Goal: Information Seeking & Learning: Understand process/instructions

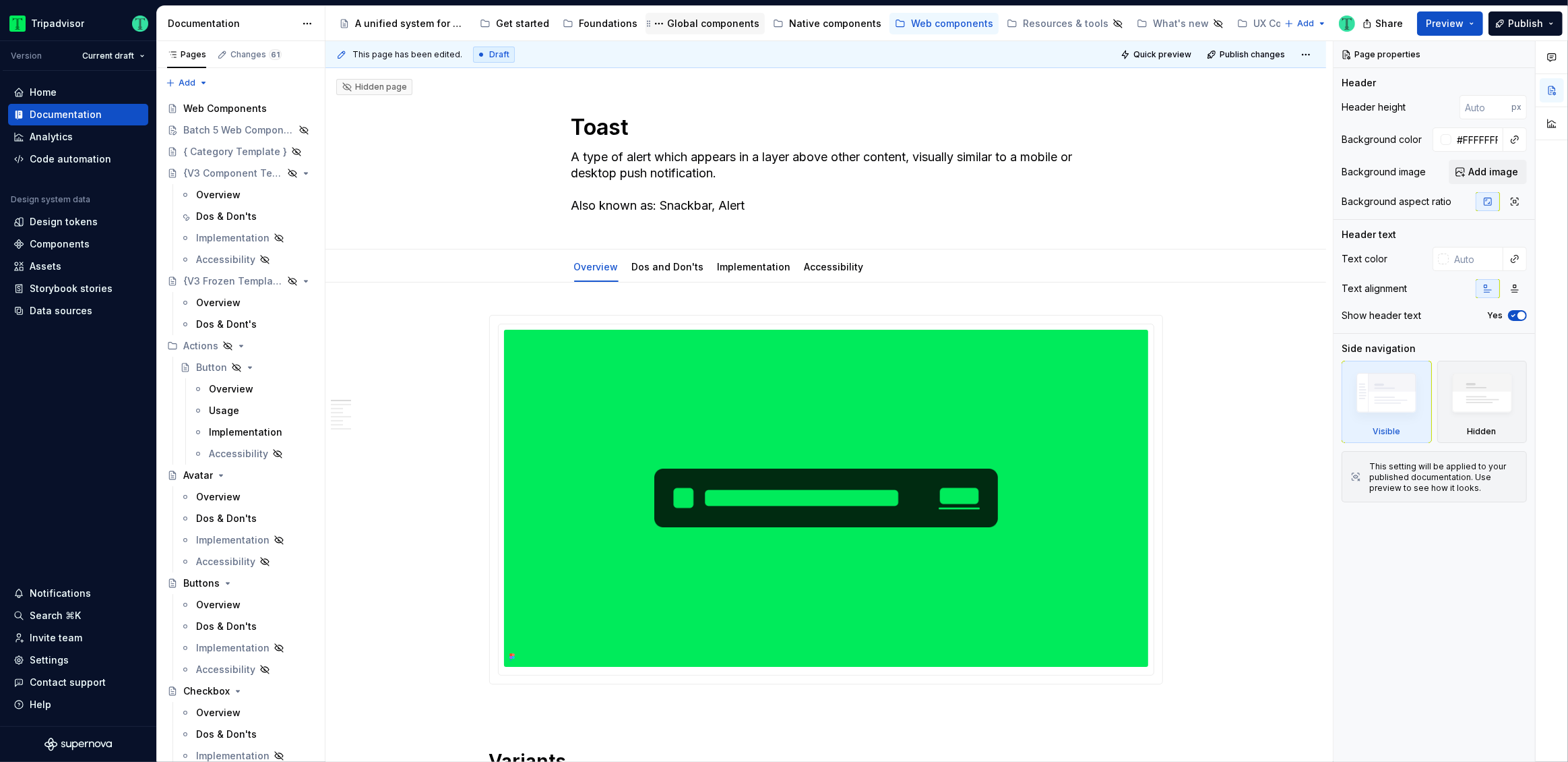
click at [713, 29] on div "Global components" at bounding box center [713, 23] width 92 height 14
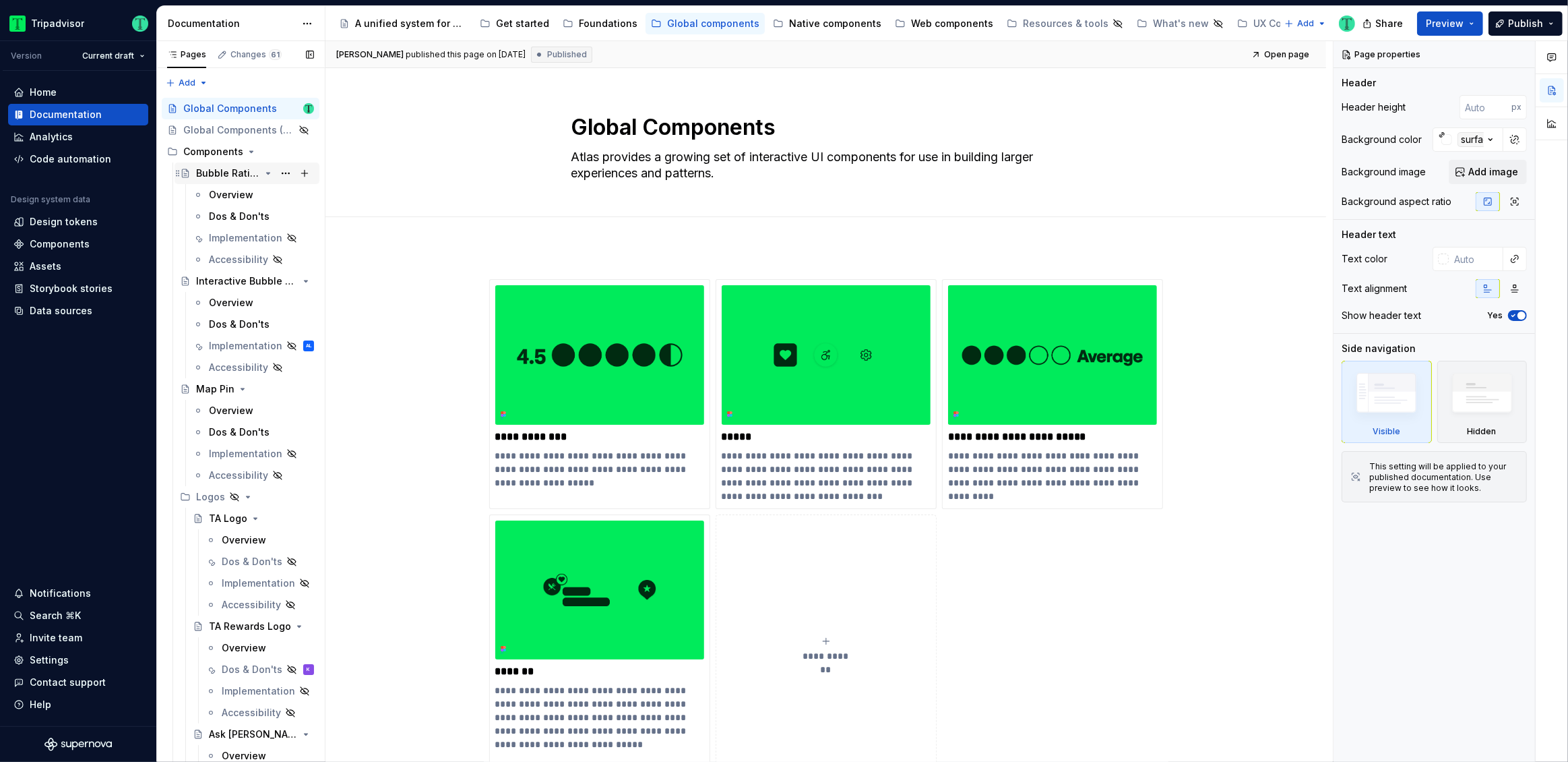
click at [239, 176] on div "Bubble Rating" at bounding box center [228, 173] width 64 height 14
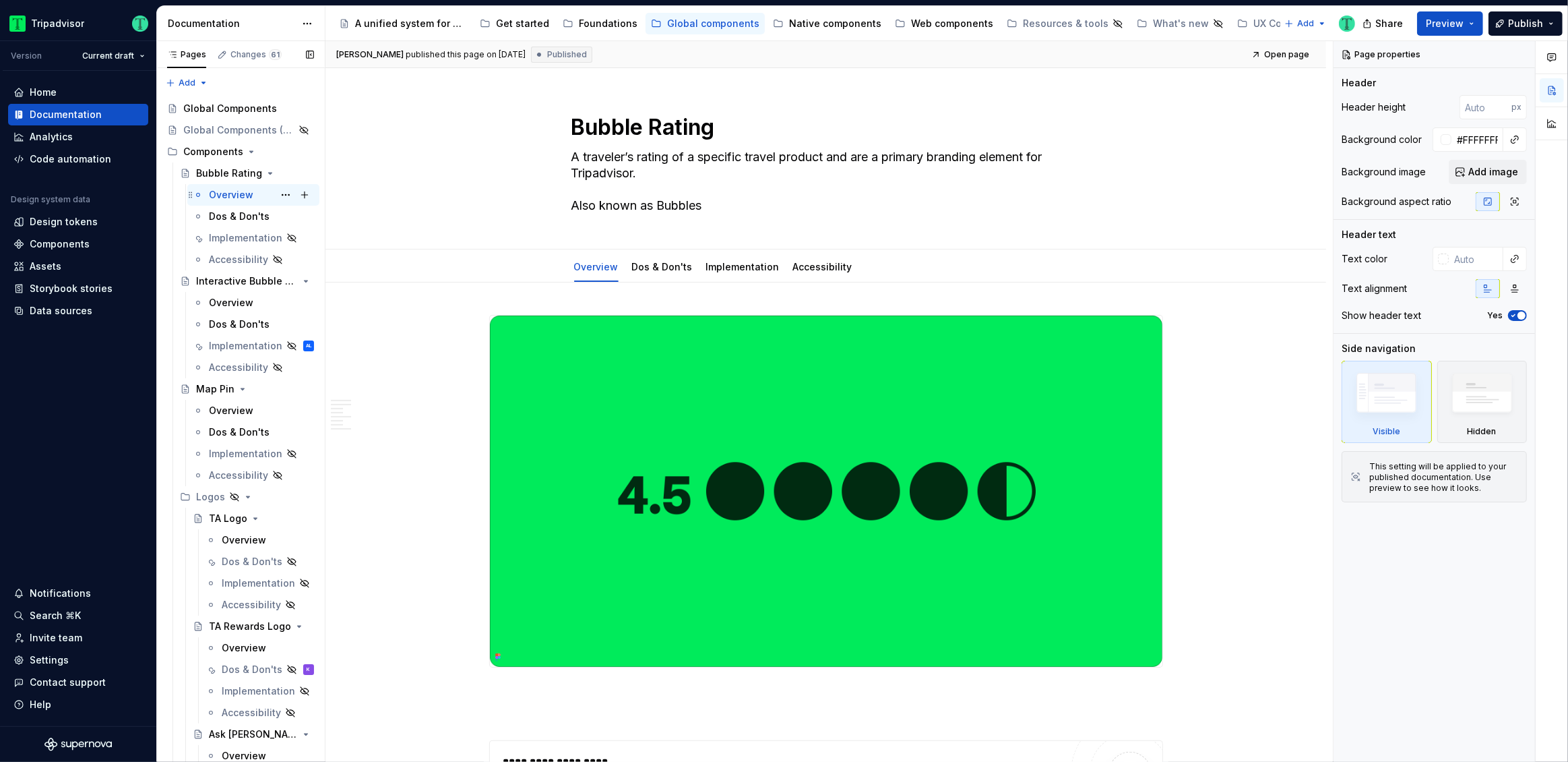
click at [224, 195] on div "Overview" at bounding box center [231, 195] width 45 height 14
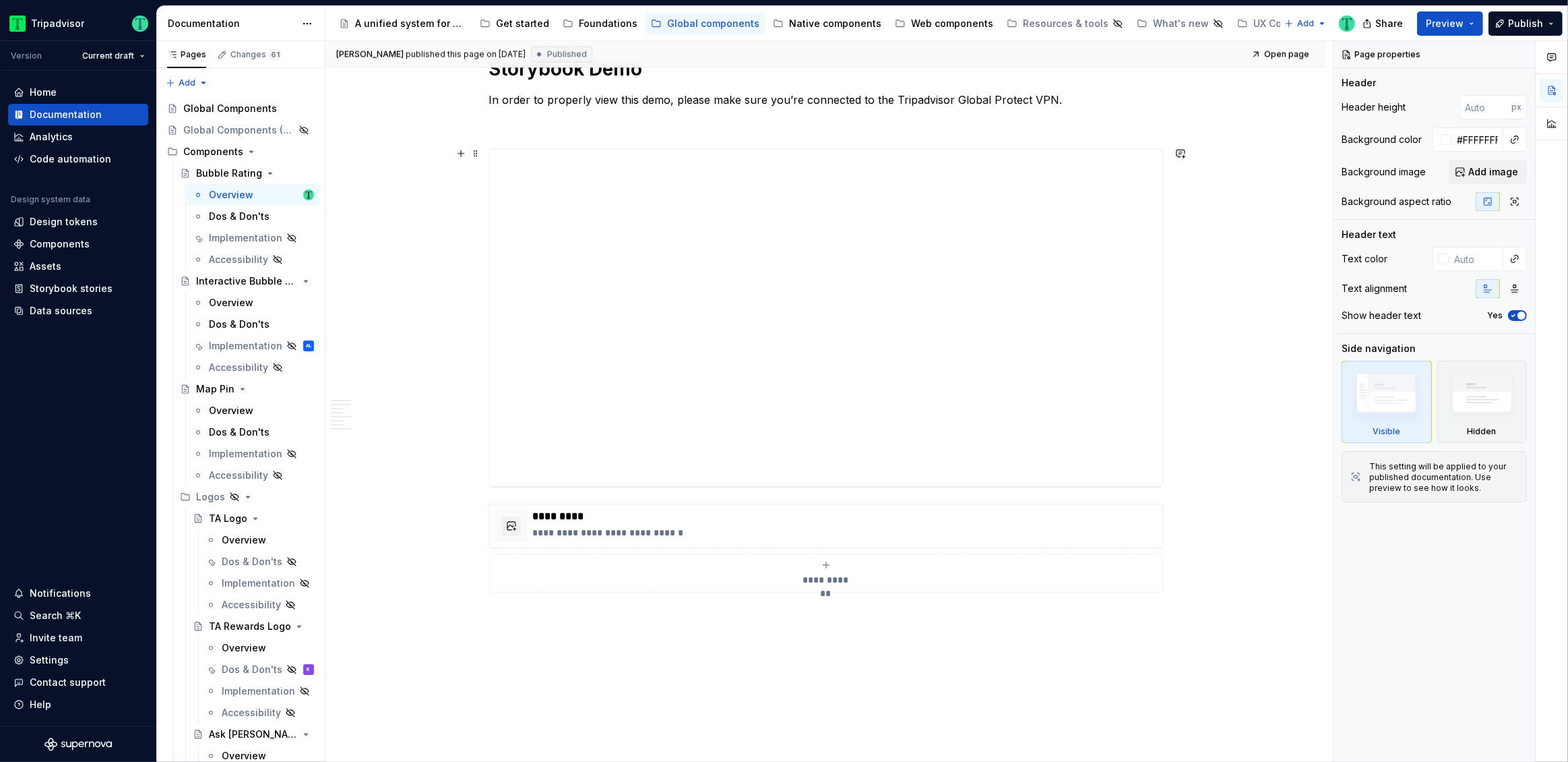
scroll to position [2840, 0]
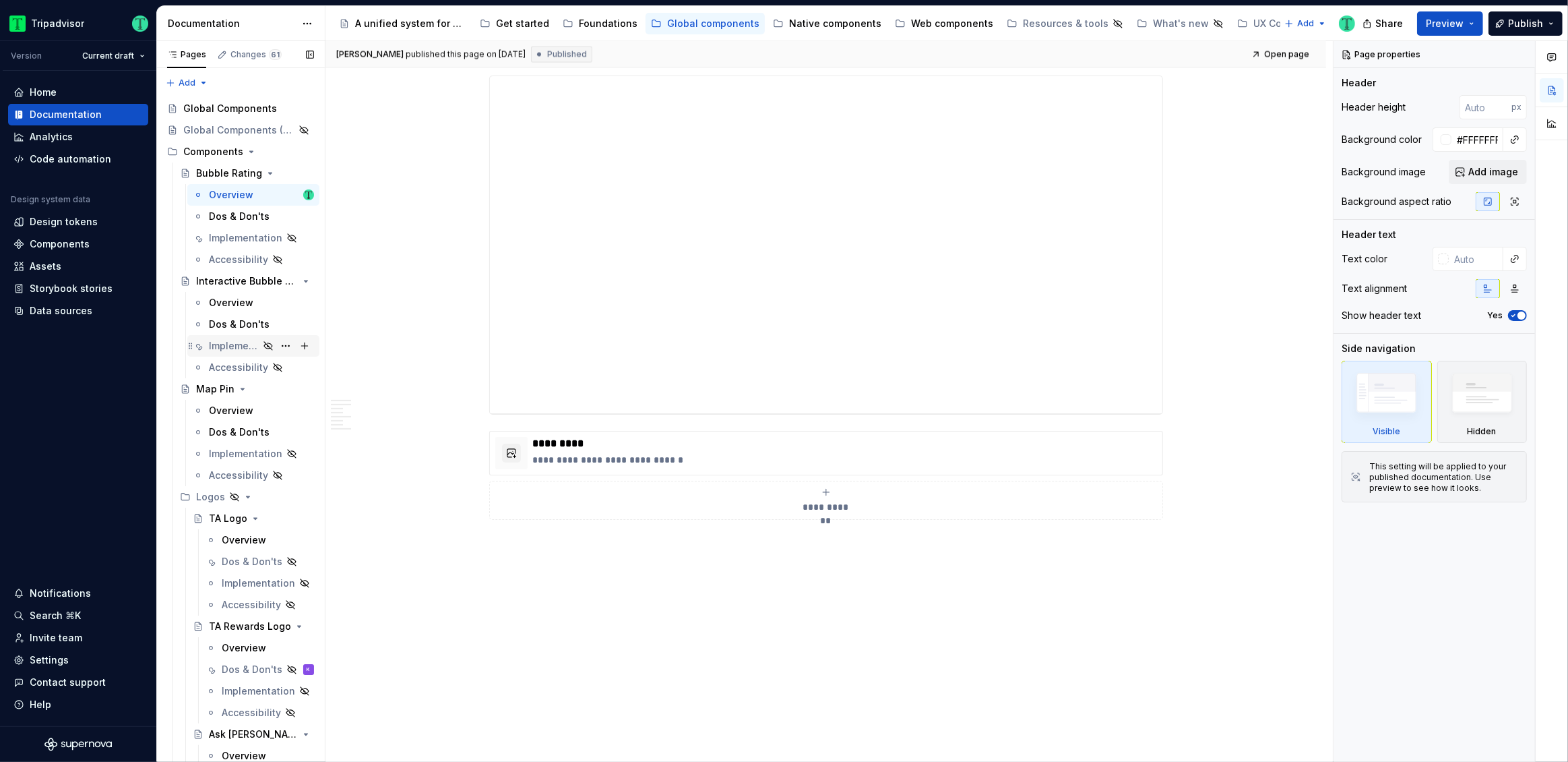
click at [236, 343] on div "Implementation" at bounding box center [234, 345] width 50 height 14
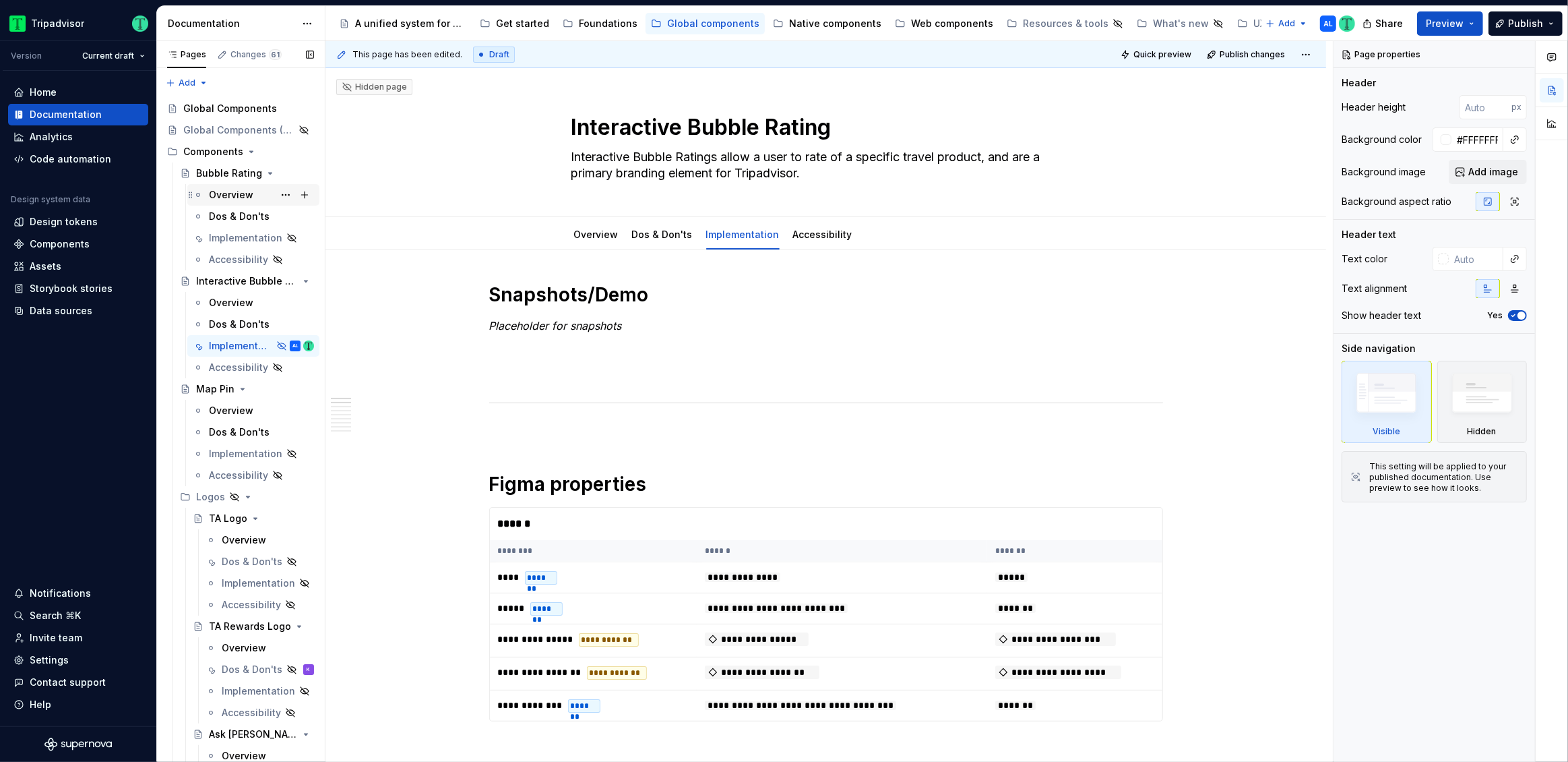
click at [218, 196] on div "Overview" at bounding box center [231, 195] width 45 height 14
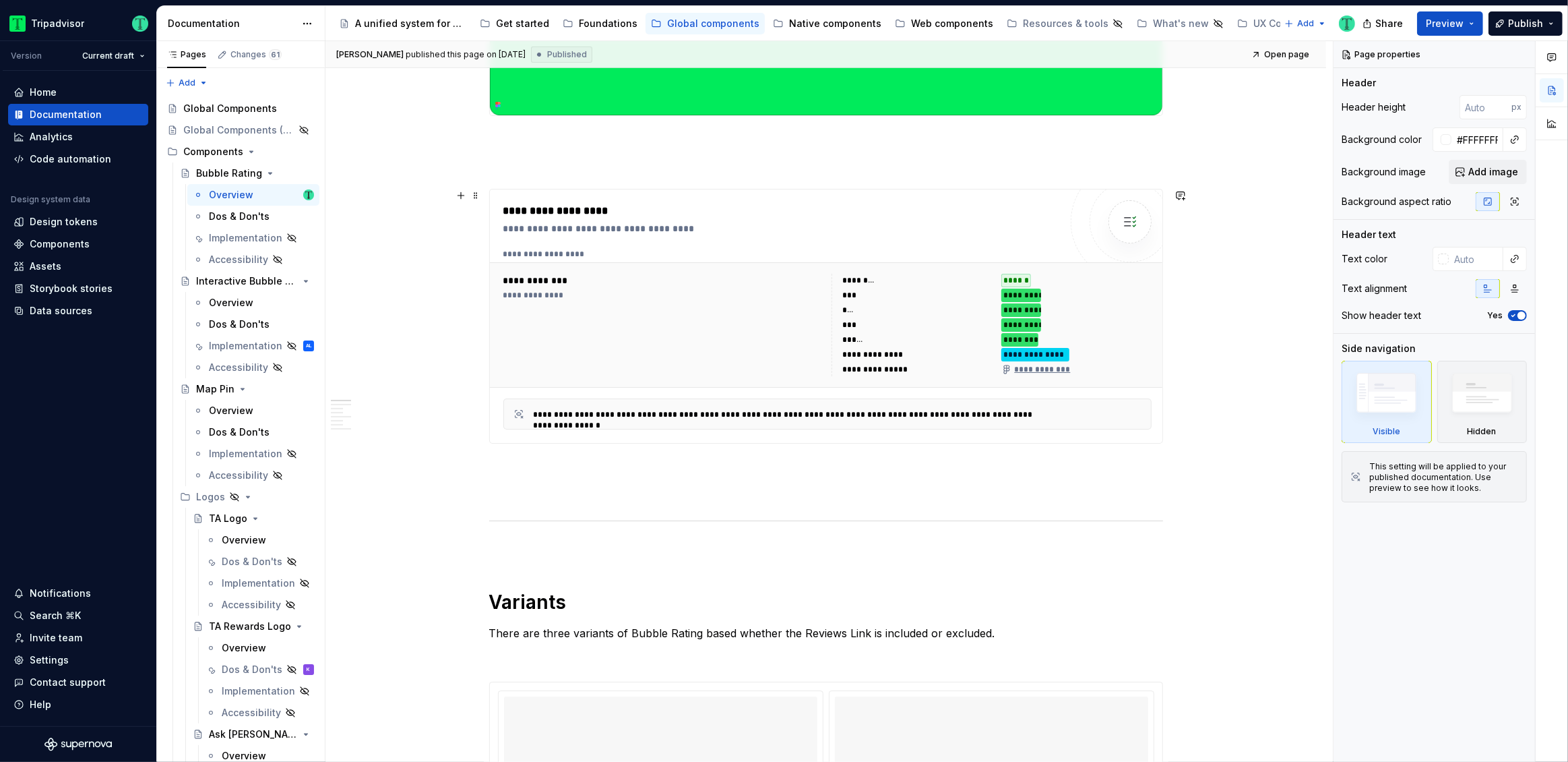
scroll to position [552, 0]
click at [1242, 31] on div "UX Copy Catalog" at bounding box center [1292, 24] width 110 height 16
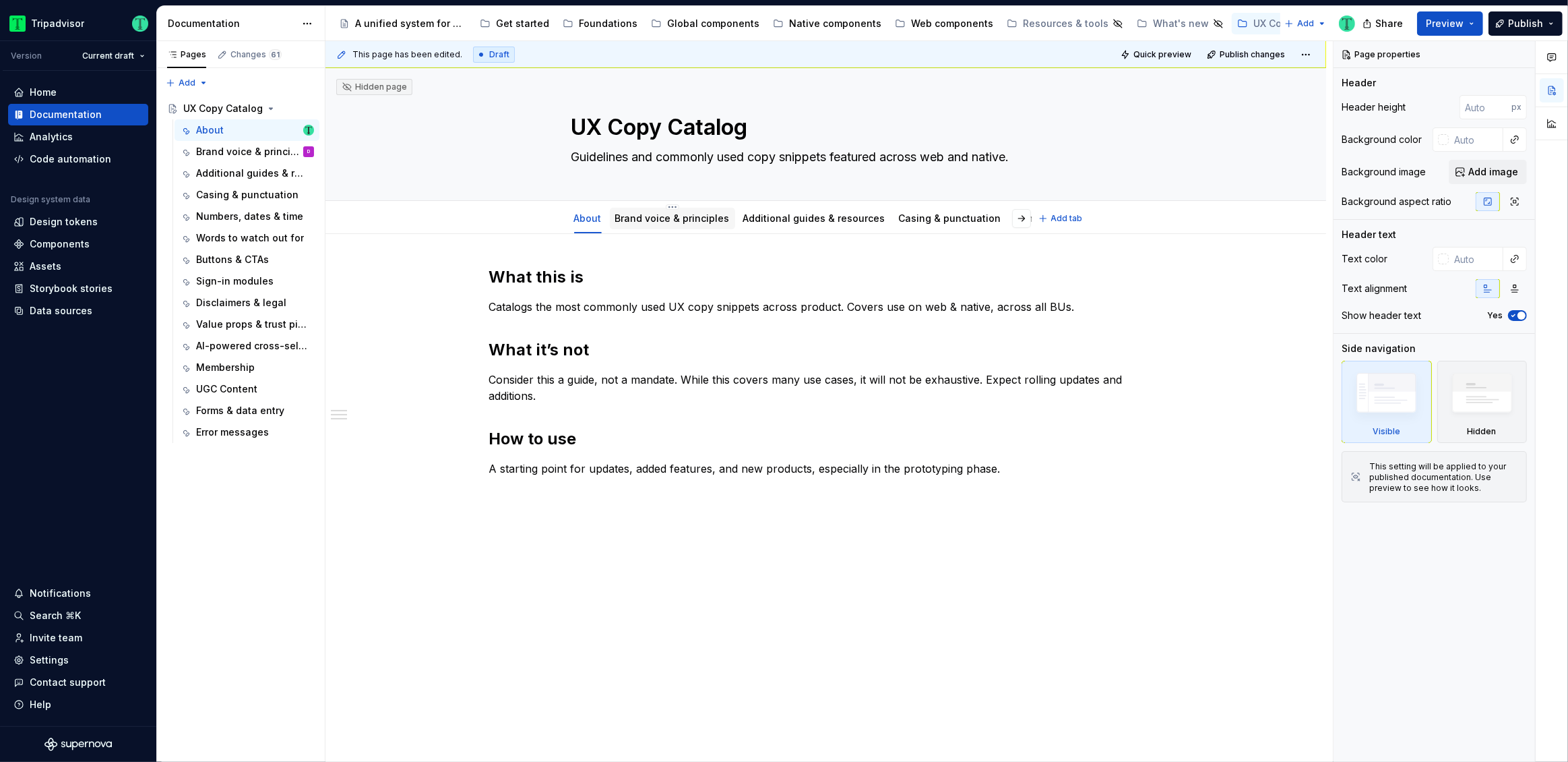
click at [681, 223] on link "Brand voice & principles" at bounding box center [672, 217] width 114 height 12
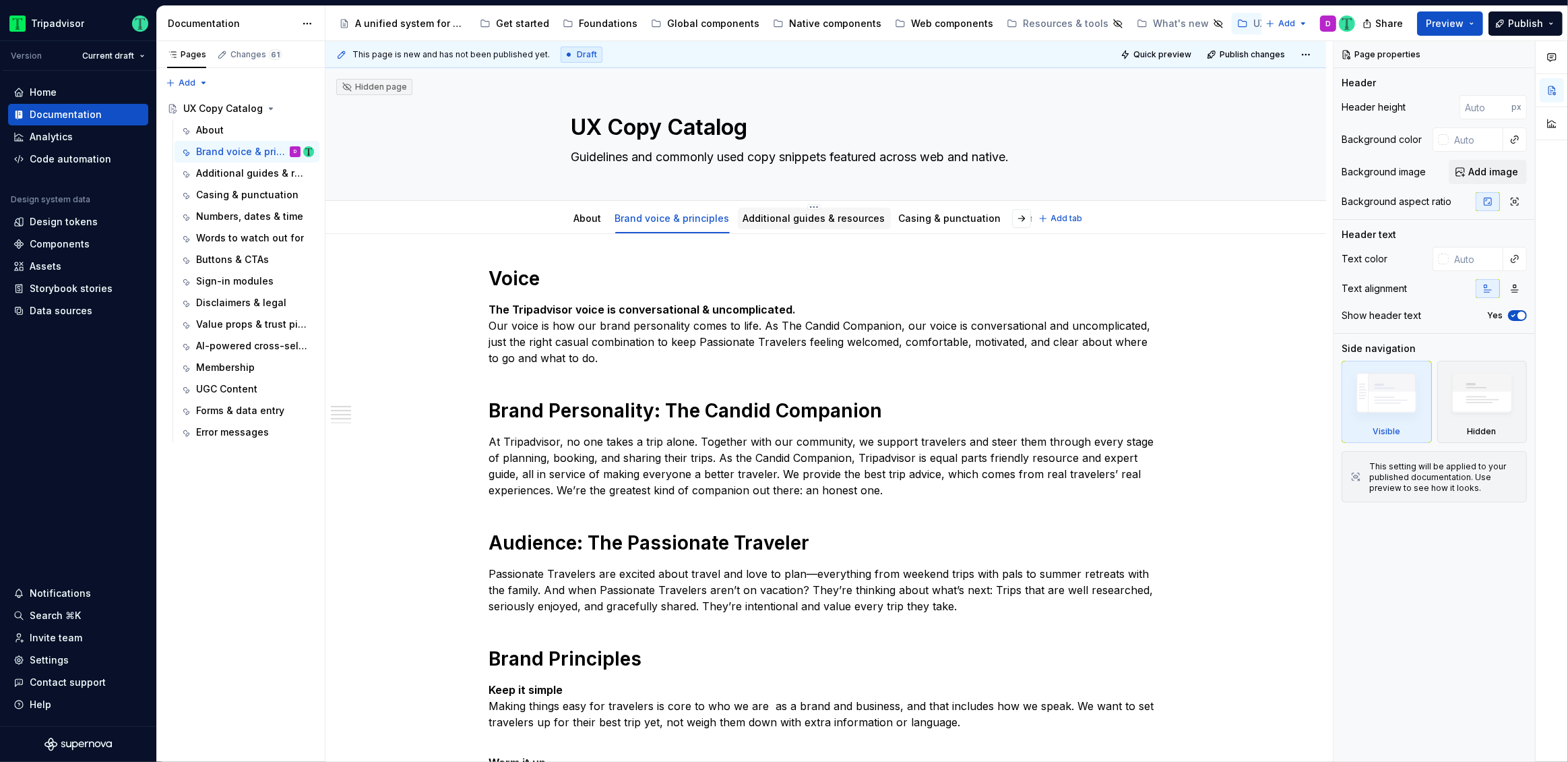
click at [777, 220] on link "Additional guides & resources" at bounding box center [815, 217] width 142 height 12
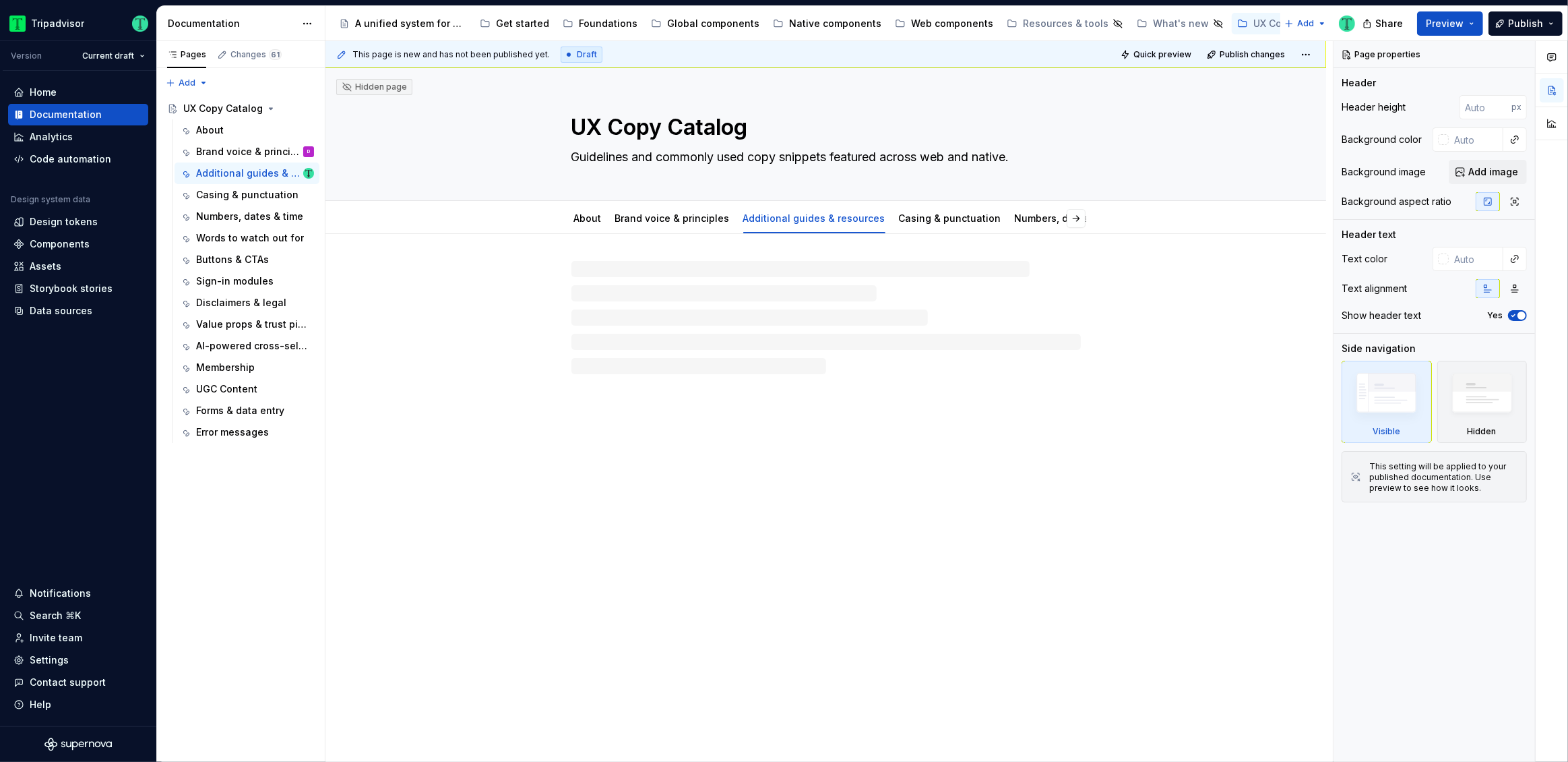
type textarea "*"
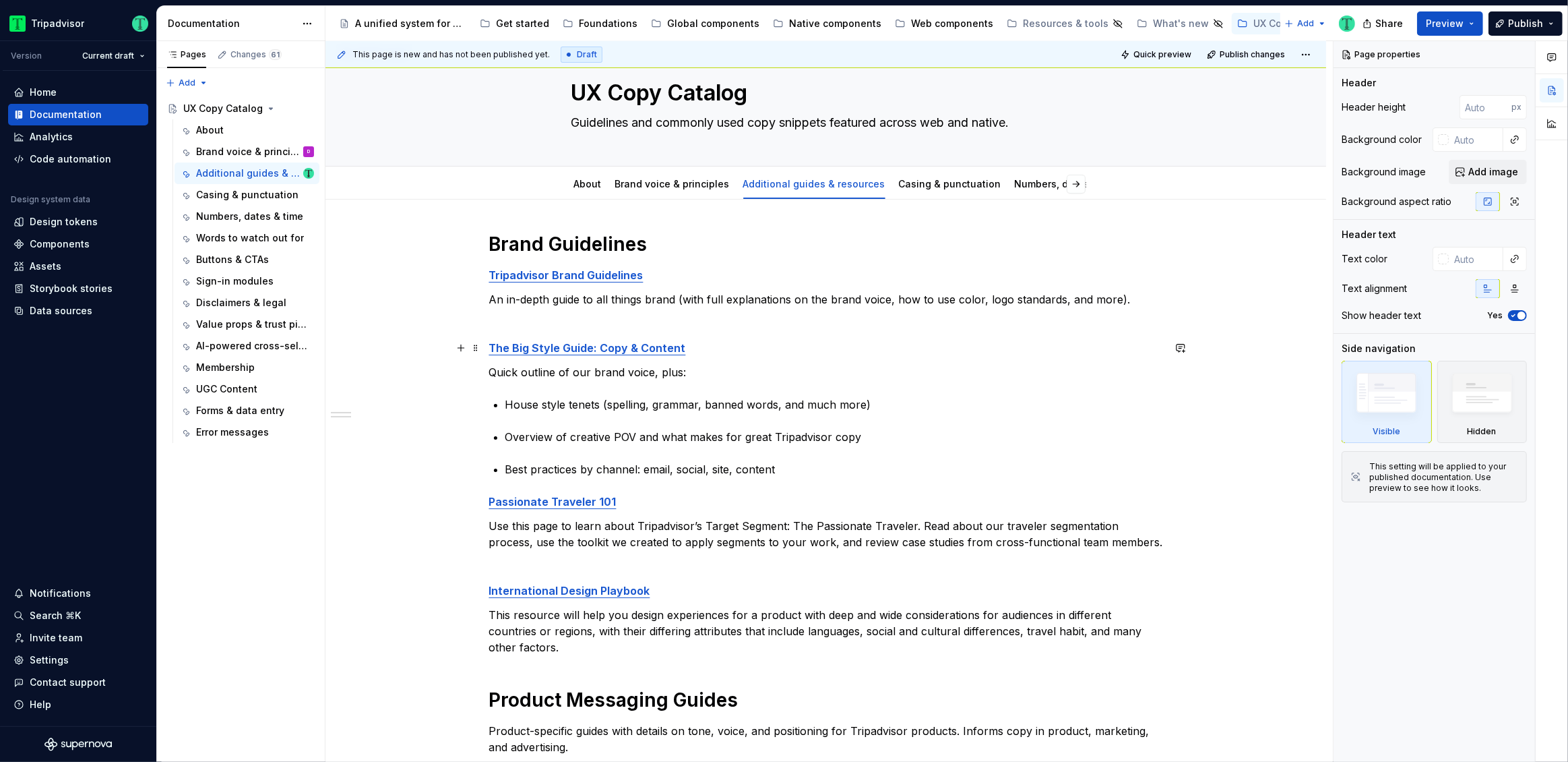
scroll to position [32, 0]
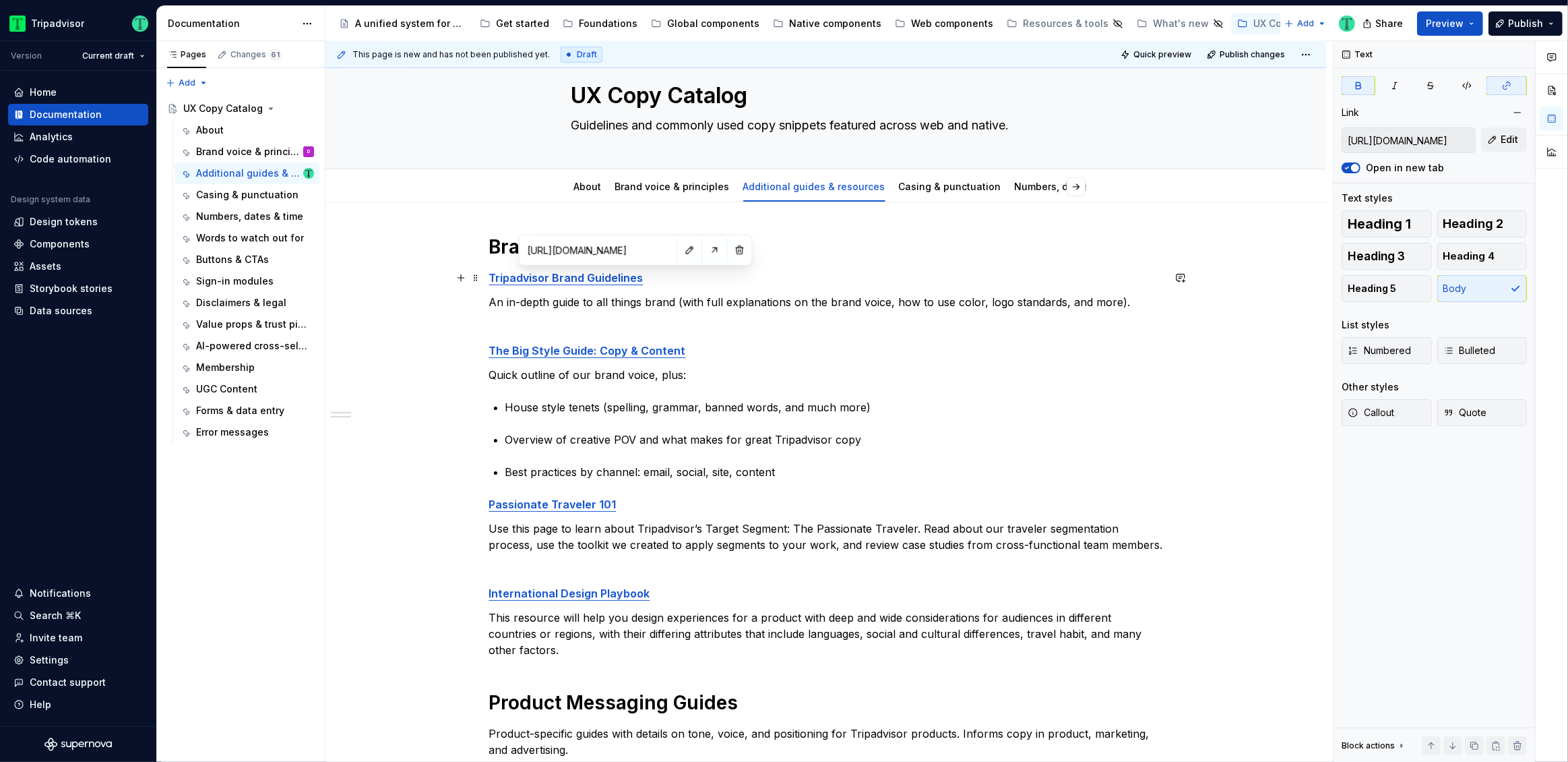
click at [619, 275] on strong "Tripadvisor Brand Guidelines" at bounding box center [566, 278] width 154 height 14
type input "[URL][DOMAIN_NAME]"
click at [635, 353] on strong "The Big Style Guide: Copy & Content" at bounding box center [587, 350] width 196 height 14
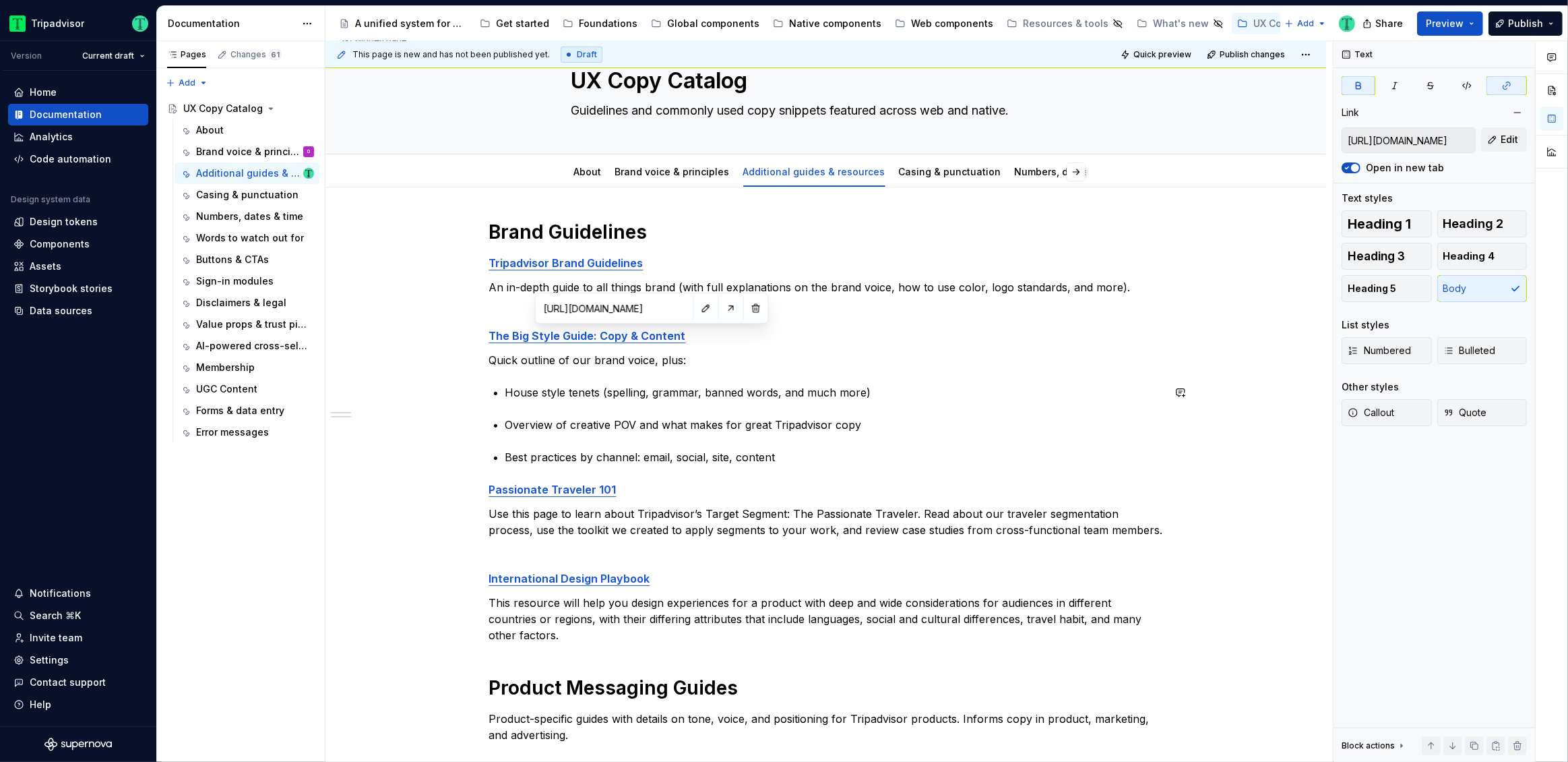
scroll to position [56, 0]
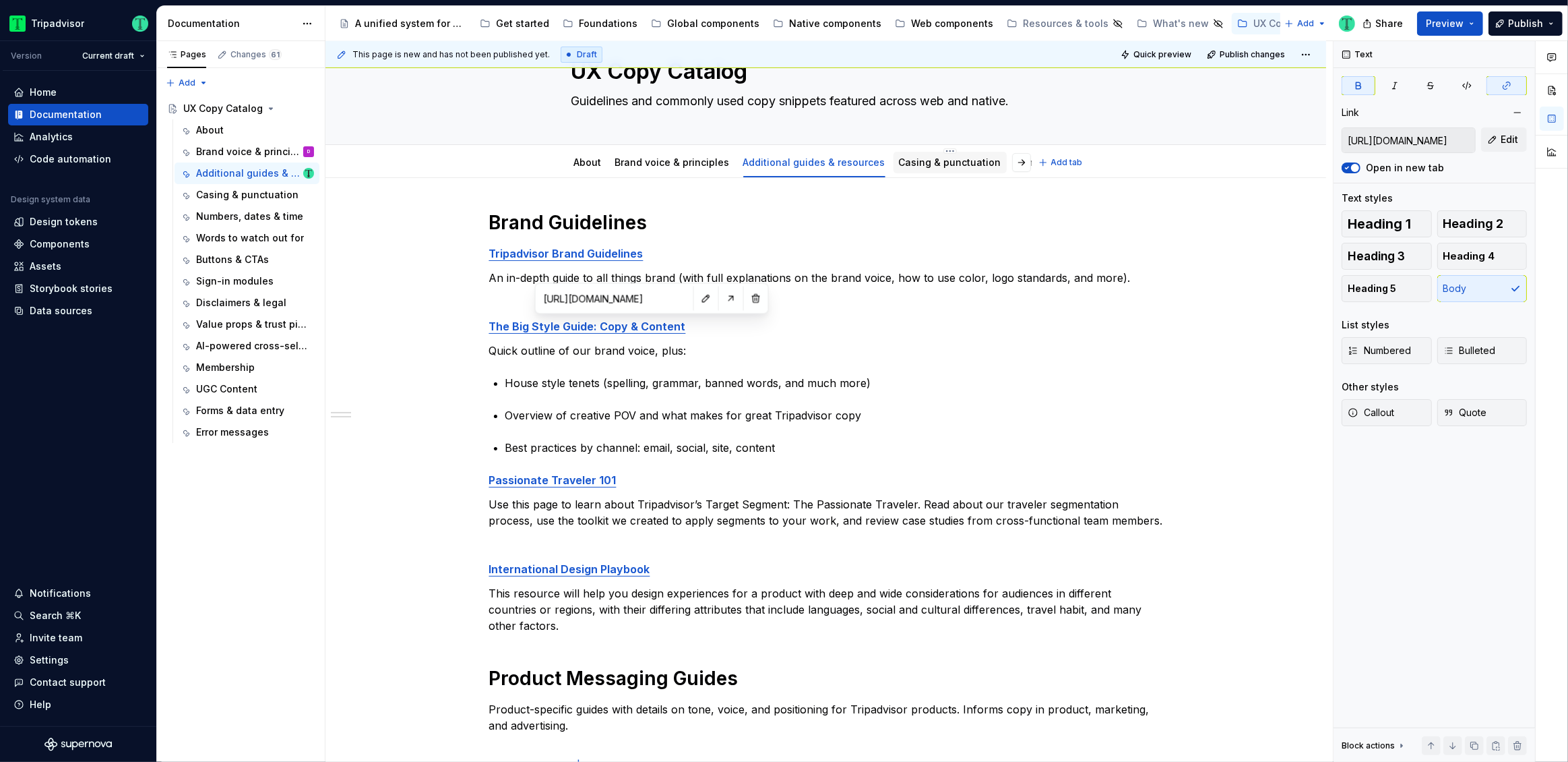
click at [904, 166] on link "Casing & punctuation" at bounding box center [950, 162] width 102 height 12
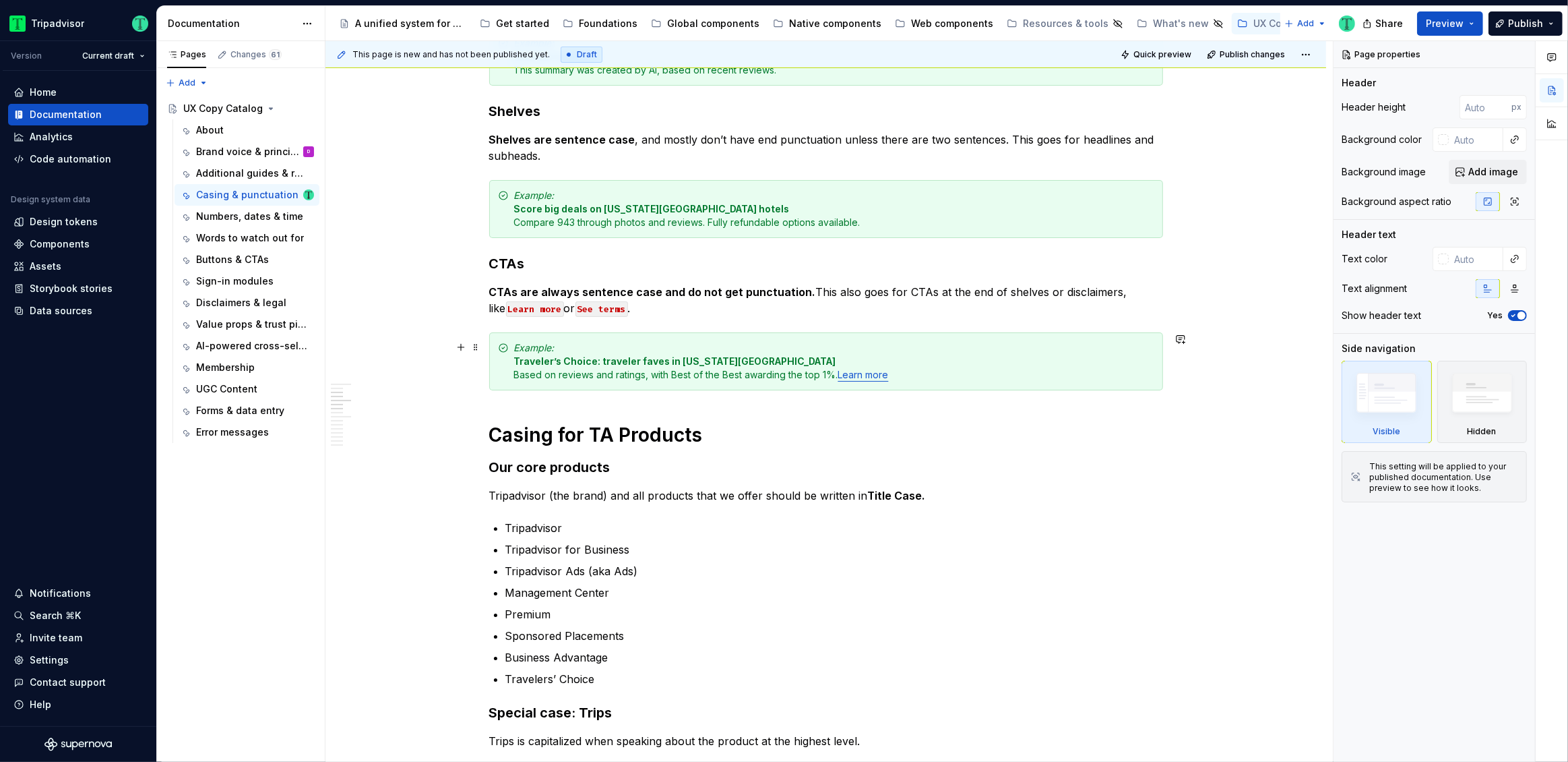
scroll to position [379, 0]
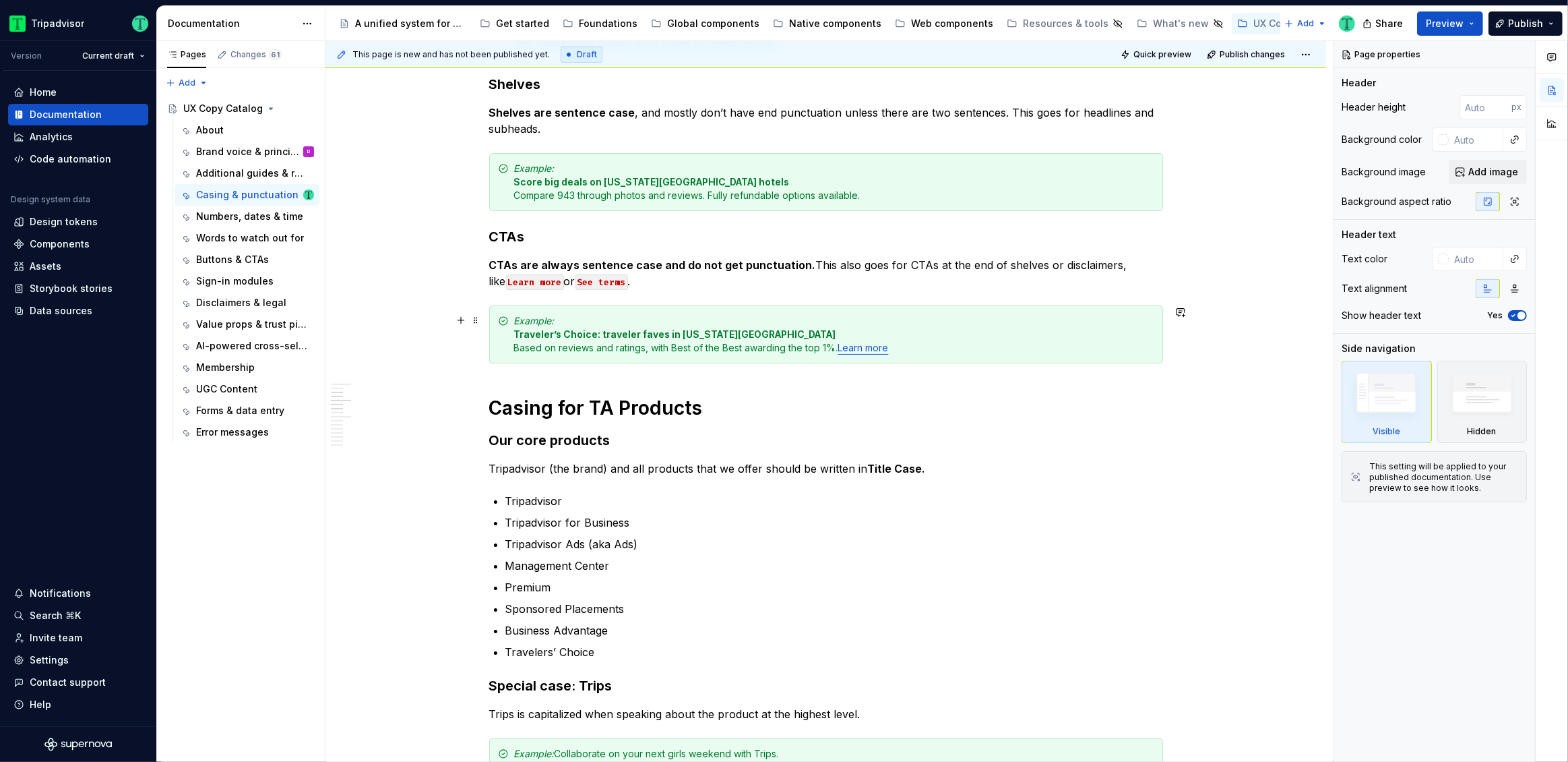
click at [868, 352] on div "Example: Traveler’s Choice: traveler faves in [US_STATE][GEOGRAPHIC_DATA]  Base…" at bounding box center [834, 334] width 640 height 40
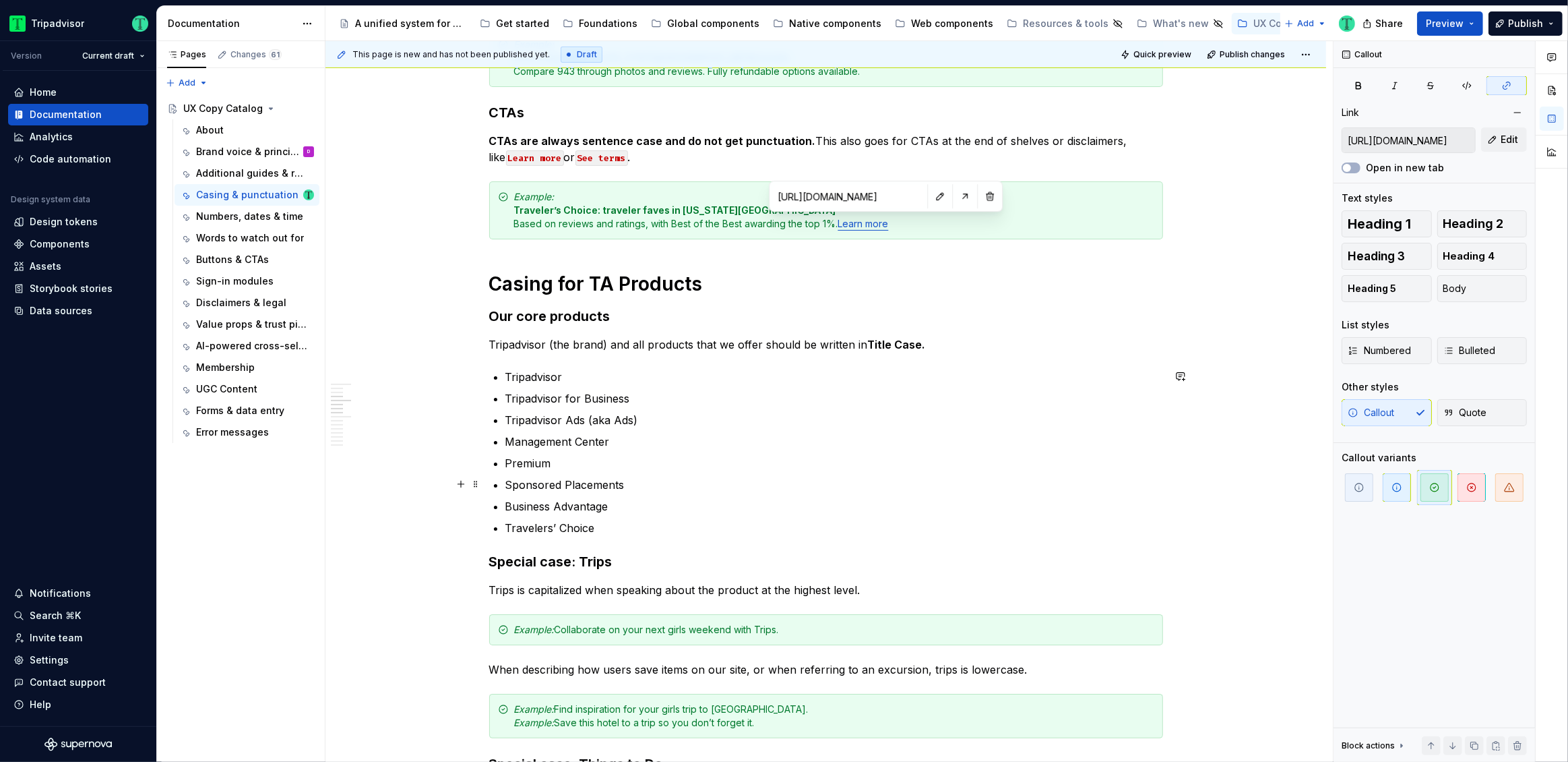
scroll to position [504, 0]
click at [985, 475] on p "Sponsored Placements" at bounding box center [834, 483] width 658 height 16
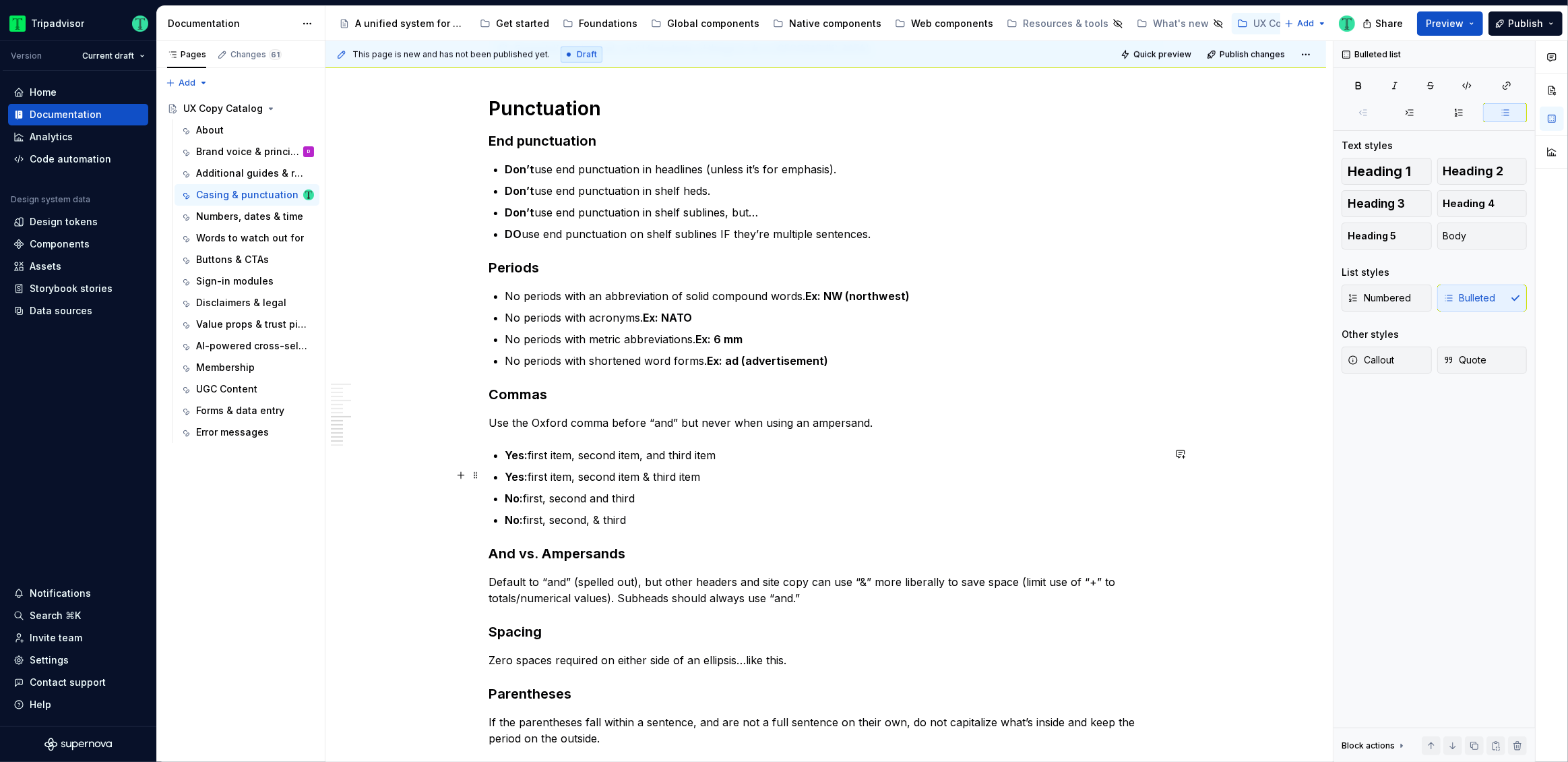
scroll to position [1368, 0]
click at [512, 391] on strong "Commas" at bounding box center [519, 393] width 58 height 16
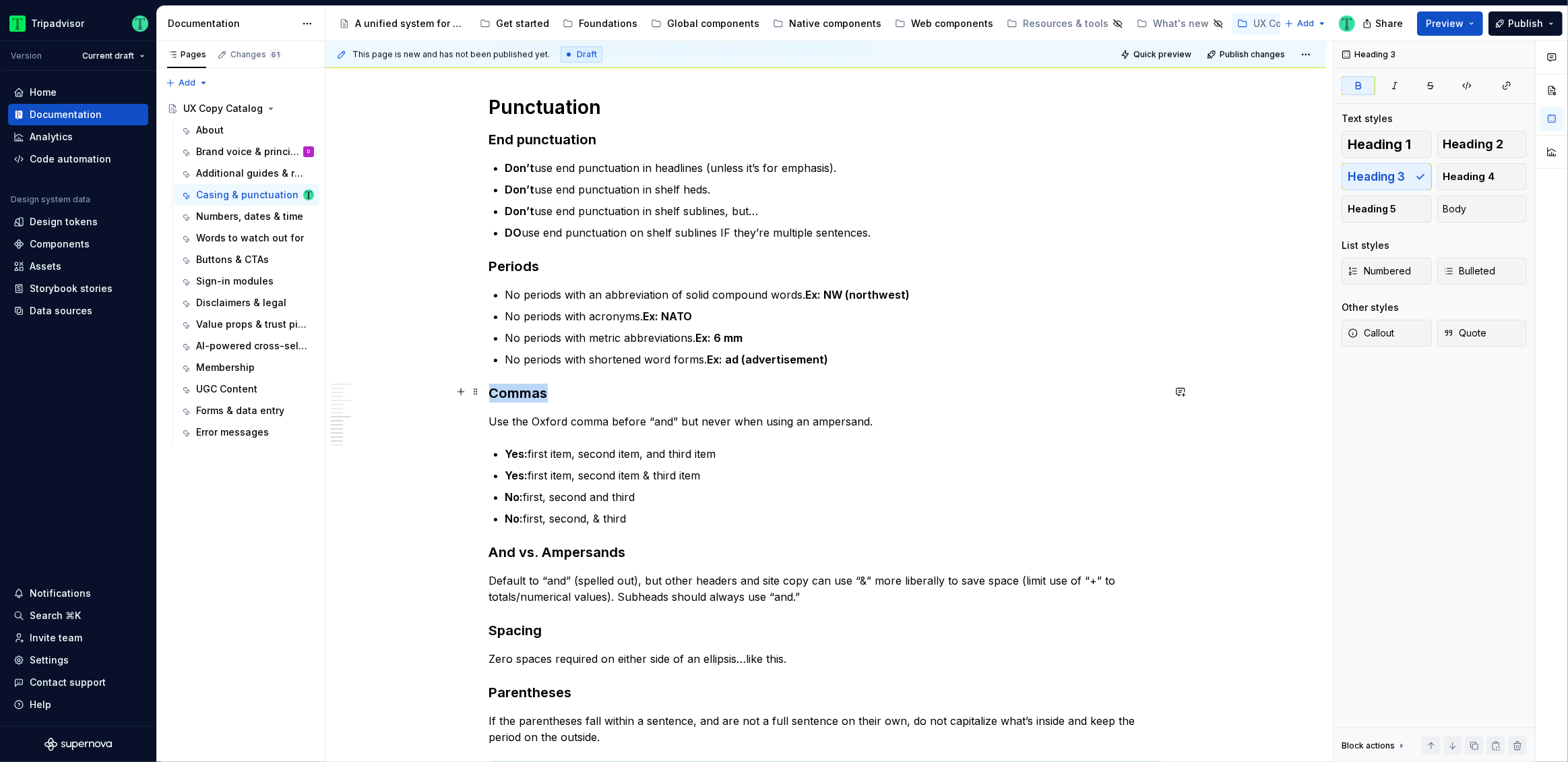
click at [512, 391] on strong "Commas" at bounding box center [519, 393] width 58 height 16
click at [1210, 372] on div "Quick tips on casing Most common uses Headlines: sentence case, no punctuation,…" at bounding box center [826, 28] width 1001 height 2325
type textarea "*"
